Goal: Task Accomplishment & Management: Manage account settings

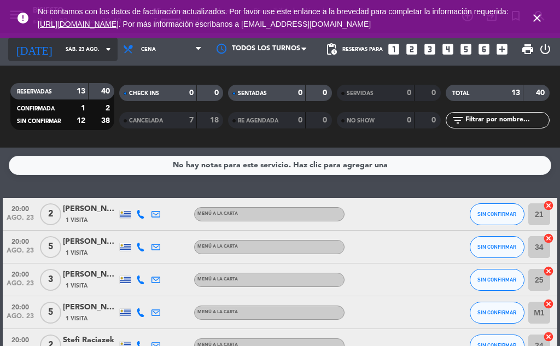
click at [65, 49] on input "sáb. 23 ago." at bounding box center [96, 49] width 72 height 17
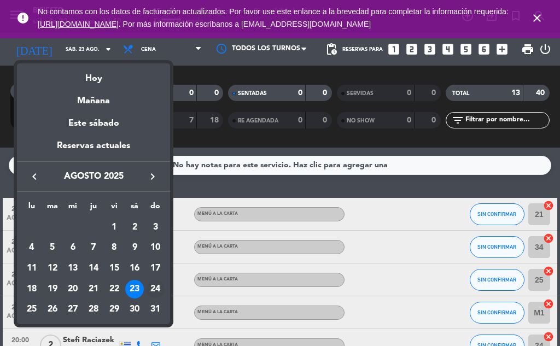
click at [148, 284] on div "24" at bounding box center [155, 289] width 19 height 19
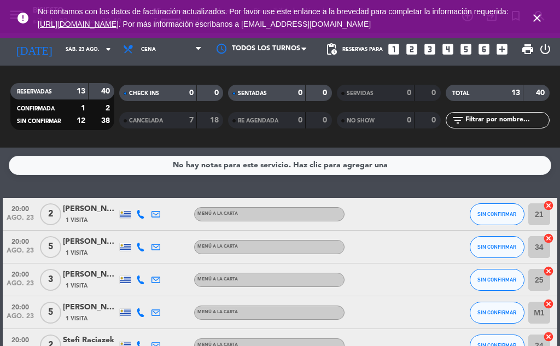
type input "dom. 24 ago."
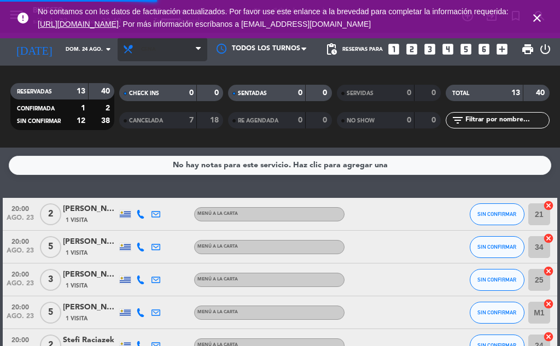
click at [164, 51] on span "Cena" at bounding box center [163, 49] width 90 height 24
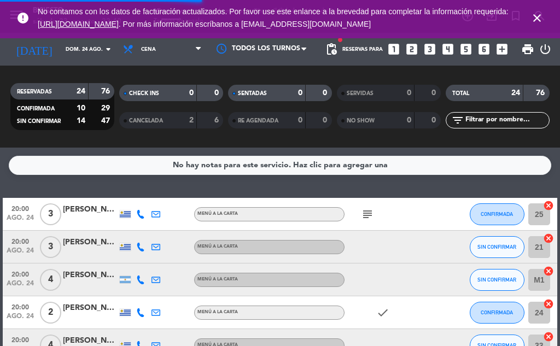
click at [173, 160] on div "No hay notas para este servicio. Haz clic para agregar una" at bounding box center [280, 165] width 215 height 13
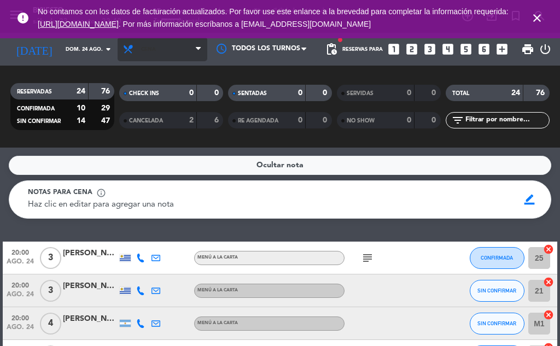
click at [182, 51] on span "Cena" at bounding box center [163, 49] width 90 height 24
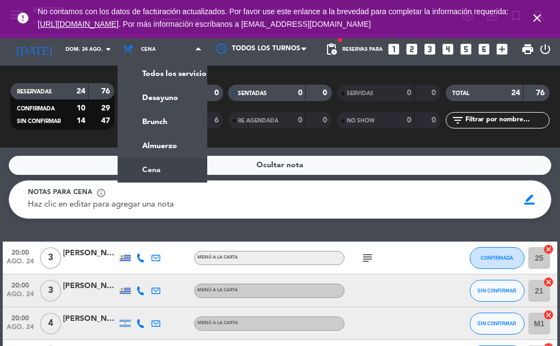
click at [257, 191] on div "Notas para cena info_outline" at bounding box center [270, 193] width 484 height 11
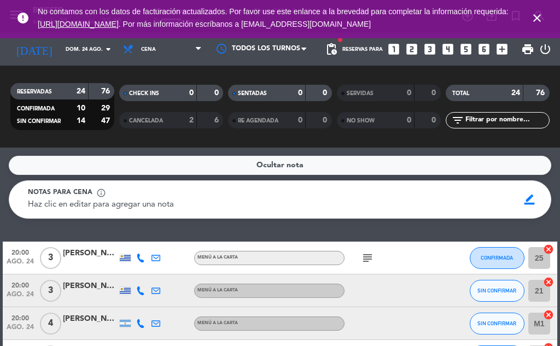
click at [162, 120] on span "CANCELADA" at bounding box center [146, 120] width 34 height 5
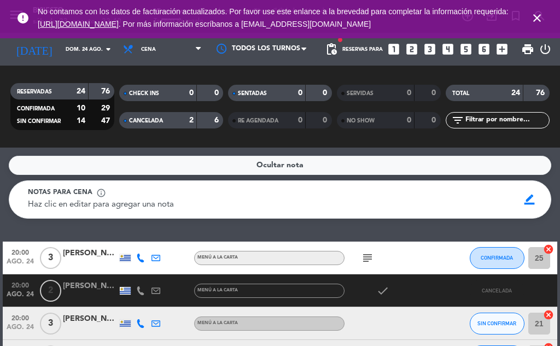
click at [333, 55] on span "pending_actions" at bounding box center [331, 49] width 13 height 13
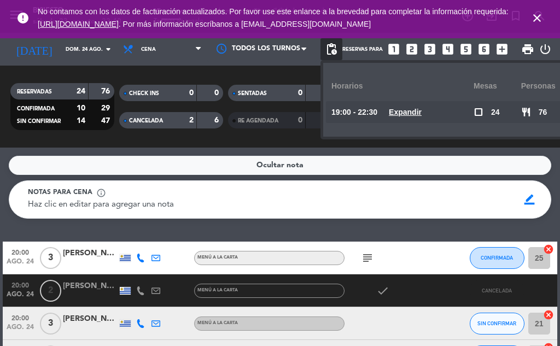
click at [538, 22] on icon "close" at bounding box center [537, 17] width 13 height 13
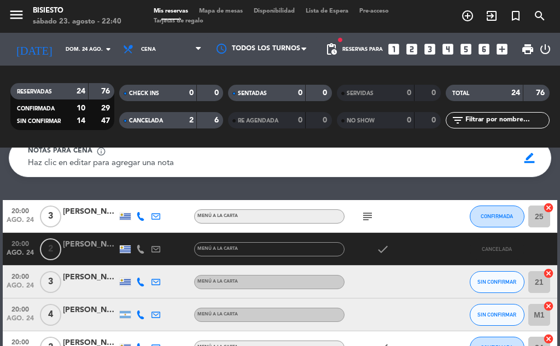
scroll to position [33, 0]
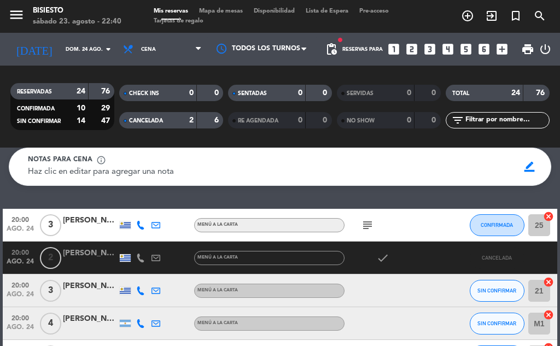
click at [136, 258] on icon at bounding box center [140, 258] width 9 height 9
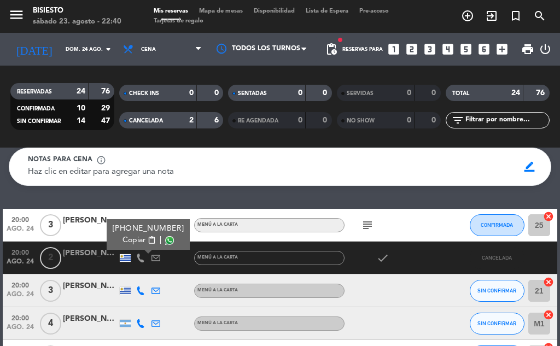
click at [156, 258] on icon at bounding box center [156, 258] width 9 height 9
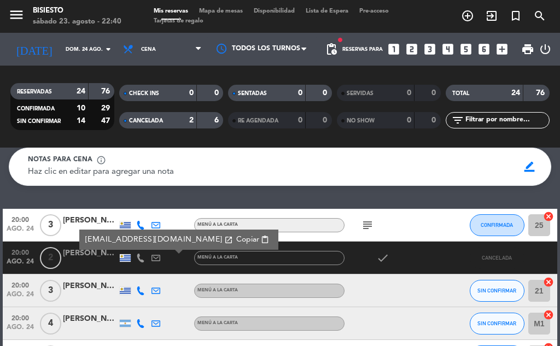
click at [394, 259] on div "check" at bounding box center [391, 258] width 92 height 32
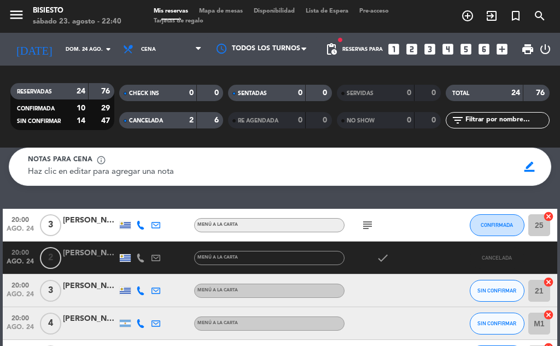
click at [380, 255] on icon "check" at bounding box center [382, 258] width 13 height 13
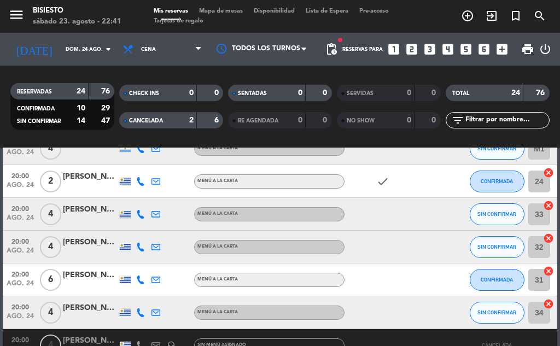
scroll to position [166, 0]
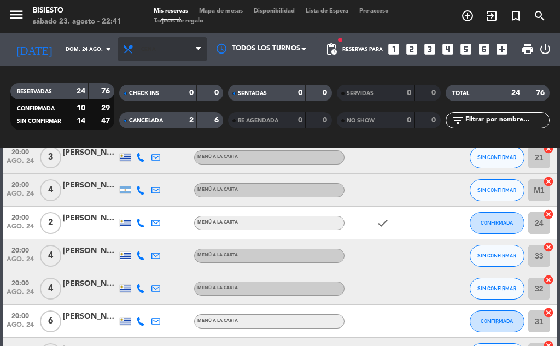
click at [159, 51] on span "Cena" at bounding box center [163, 49] width 90 height 24
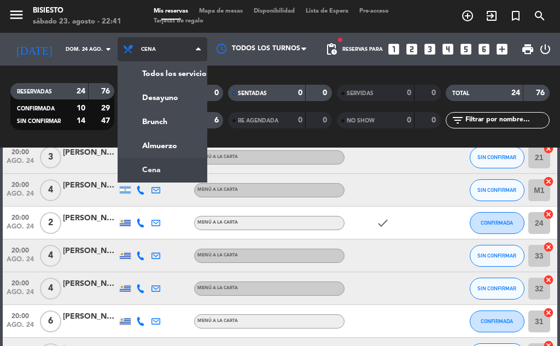
click at [165, 152] on ng-component "menu Bisiesto sábado 23. agosto - 22:41 Mis reservas Mapa de mesas Disponibilid…" at bounding box center [280, 173] width 560 height 346
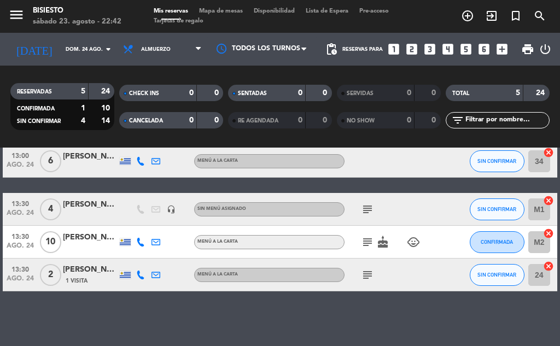
scroll to position [85, 0]
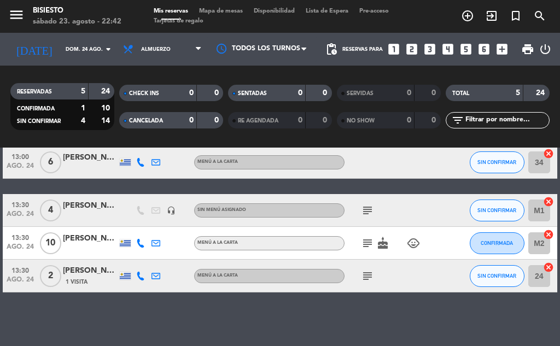
click at [367, 242] on icon "subject" at bounding box center [367, 243] width 13 height 13
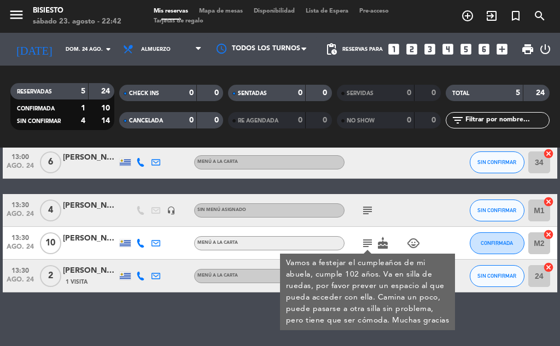
scroll to position [86, 0]
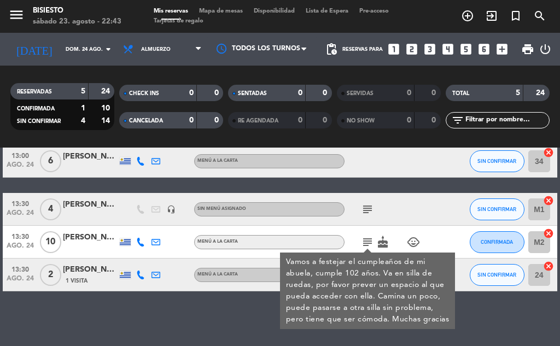
click at [428, 206] on div "subject" at bounding box center [391, 209] width 92 height 32
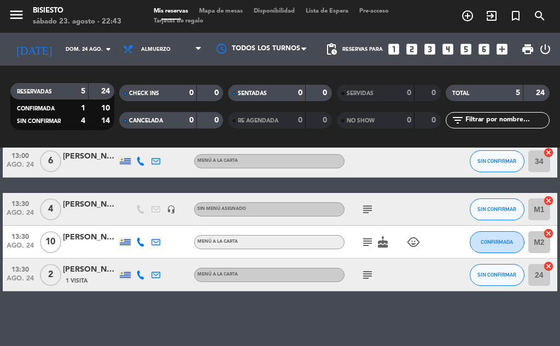
click at [417, 243] on icon "child_care" at bounding box center [413, 242] width 13 height 13
click at [364, 236] on icon "subject" at bounding box center [367, 242] width 13 height 13
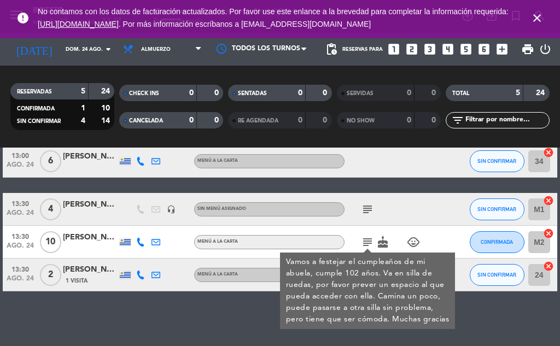
click at [445, 206] on div at bounding box center [452, 209] width 30 height 32
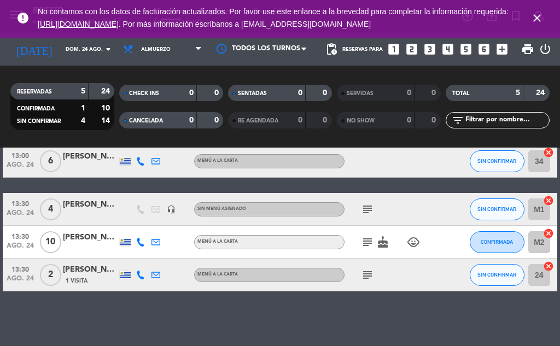
scroll to position [0, 0]
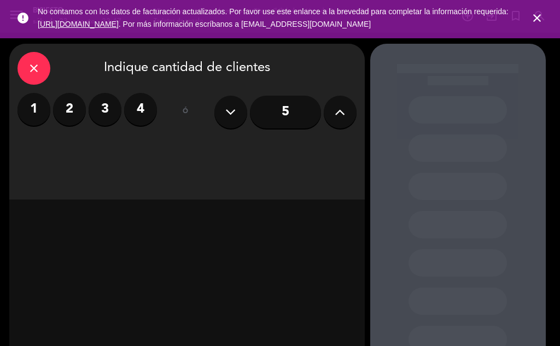
click at [35, 67] on icon "close" at bounding box center [33, 68] width 13 height 13
